Goal: Check status: Check status

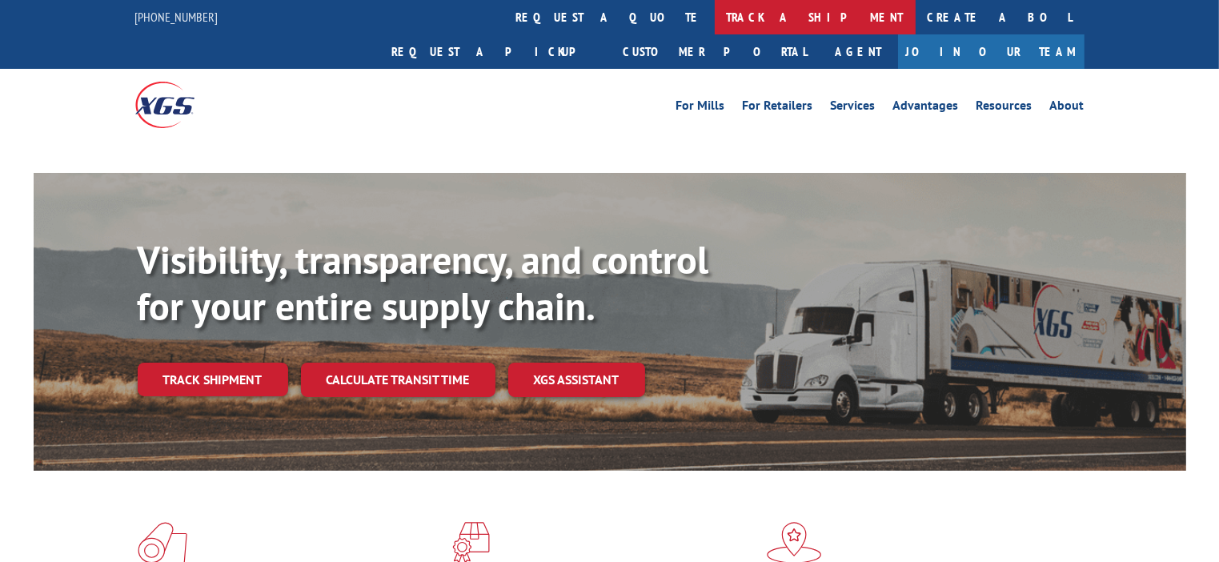
click at [715, 14] on link "track a shipment" at bounding box center [815, 17] width 201 height 34
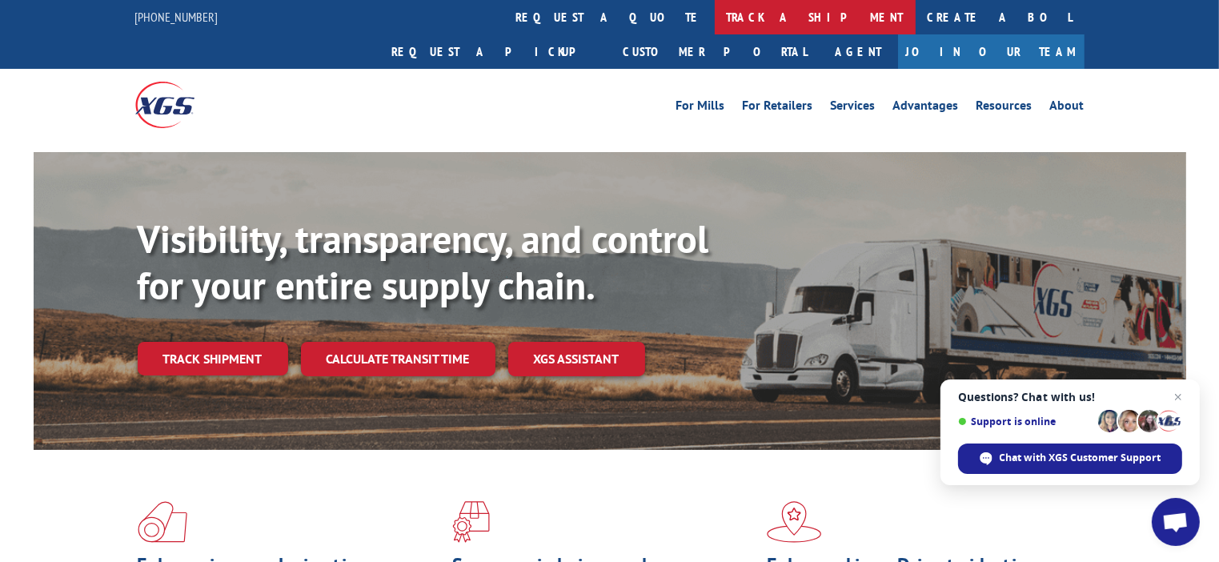
click at [715, 17] on link "track a shipment" at bounding box center [815, 17] width 201 height 34
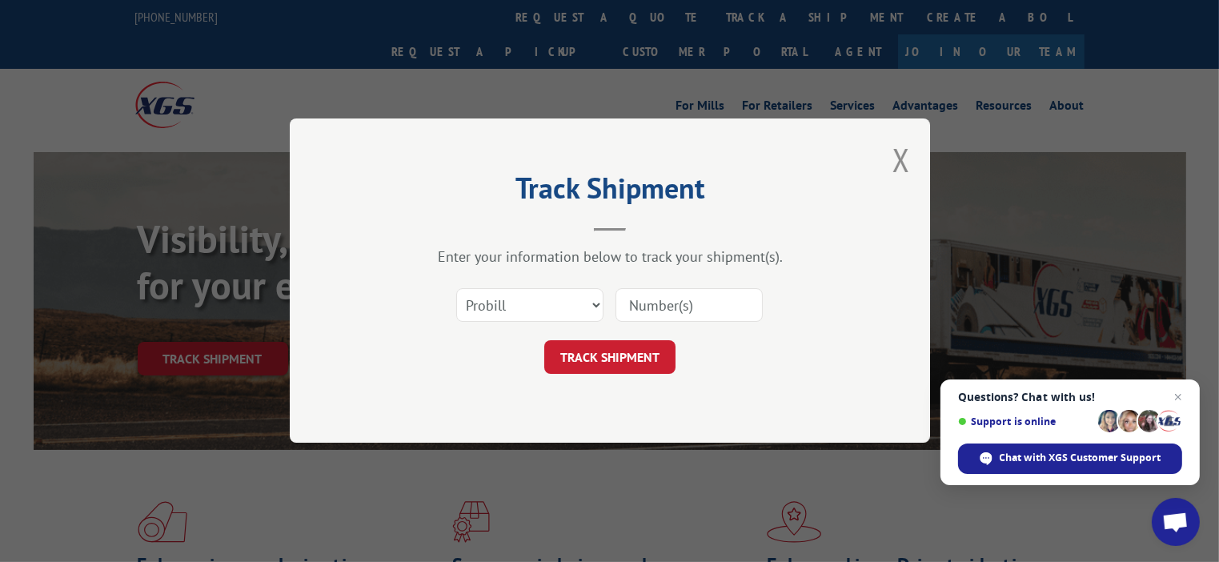
click at [655, 295] on input at bounding box center [688, 306] width 147 height 34
paste input "17501936"
type input "17501936"
click at [614, 350] on button "TRACK SHIPMENT" at bounding box center [609, 358] width 131 height 34
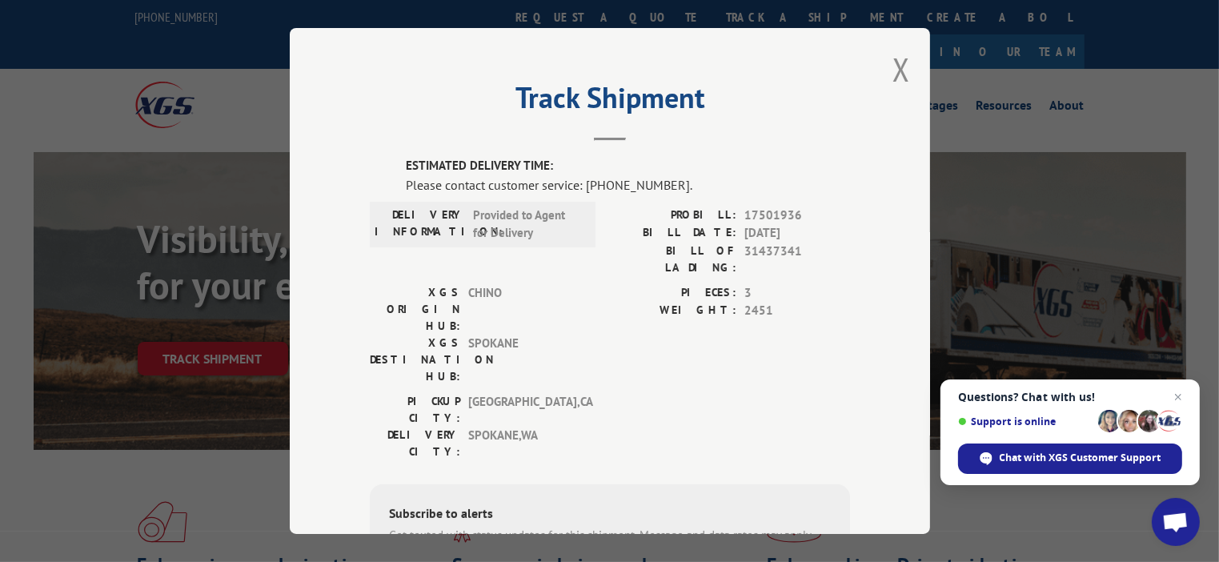
drag, startPoint x: 899, startPoint y: 61, endPoint x: 842, endPoint y: 59, distance: 57.6
click at [899, 62] on button "Close modal" at bounding box center [901, 69] width 18 height 42
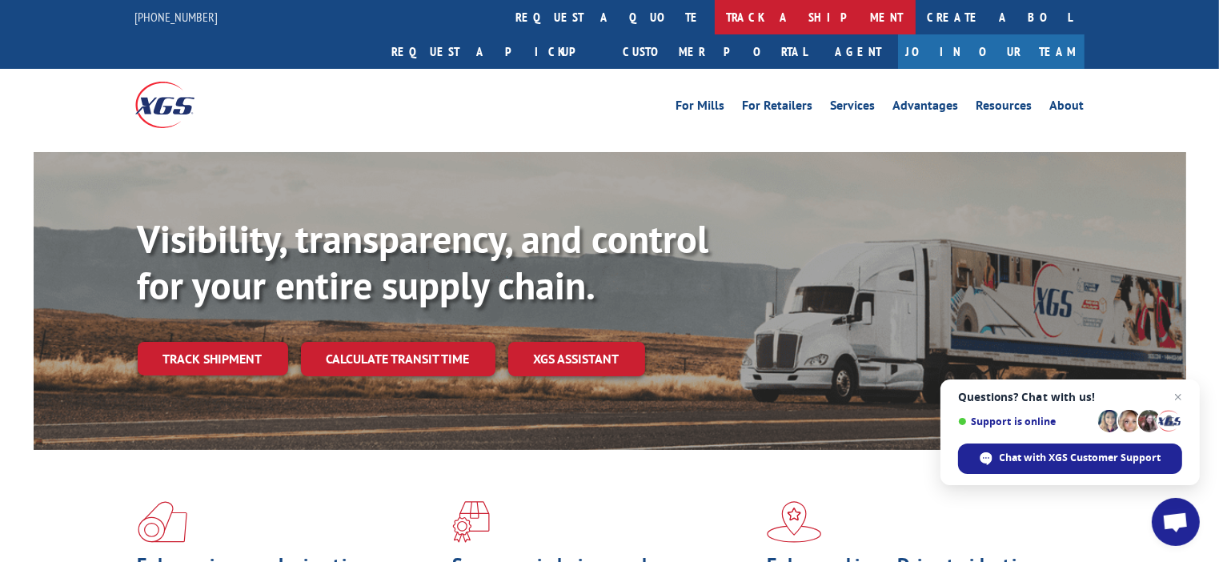
click at [715, 21] on link "track a shipment" at bounding box center [815, 17] width 201 height 34
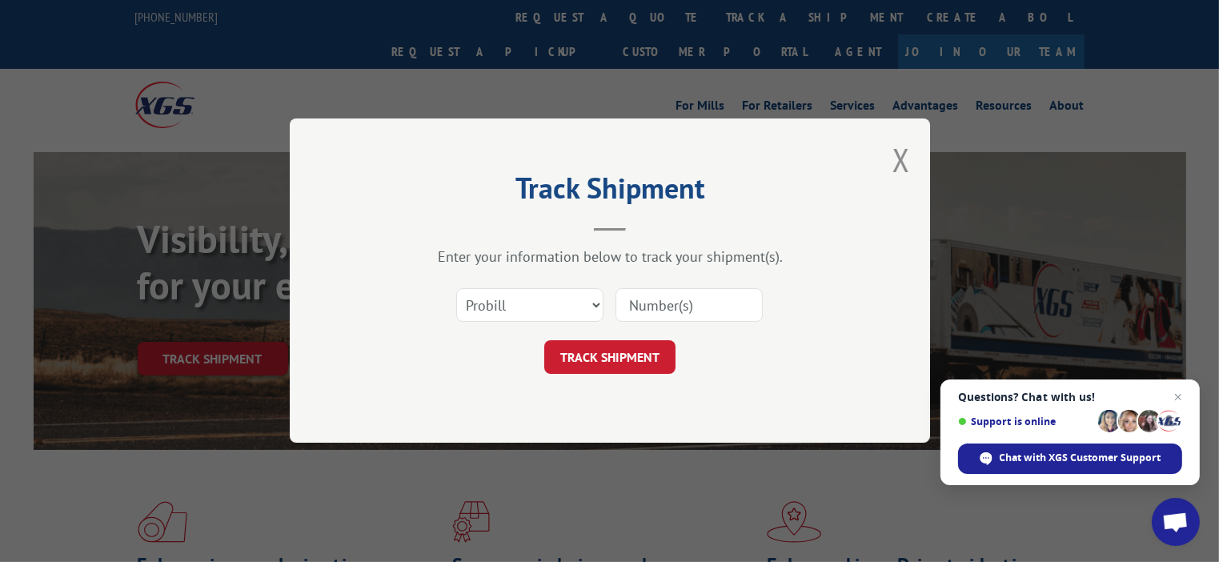
click at [701, 301] on input at bounding box center [688, 306] width 147 height 34
paste input "33314897"
type input "33314897"
click at [618, 346] on button "TRACK SHIPMENT" at bounding box center [609, 358] width 131 height 34
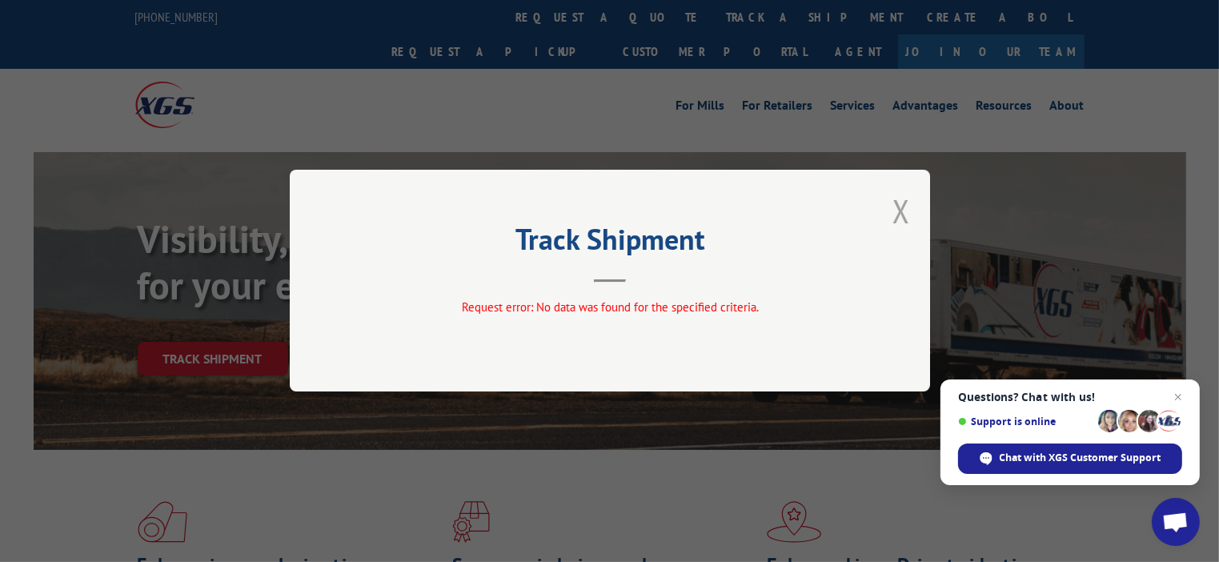
click at [907, 210] on button "Close modal" at bounding box center [901, 211] width 18 height 42
